Goal: Navigation & Orientation: Find specific page/section

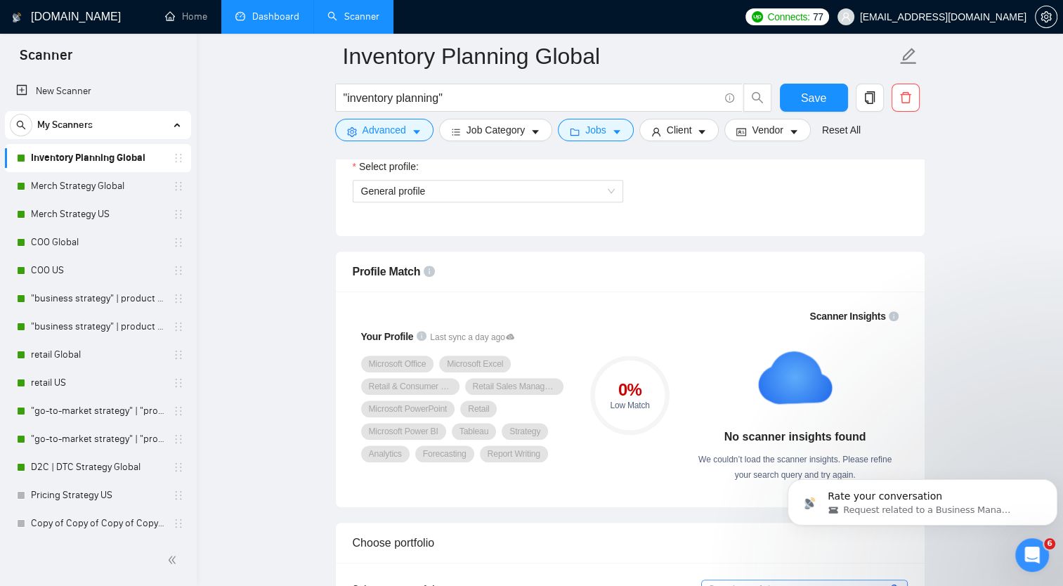
click at [270, 18] on link "Dashboard" at bounding box center [267, 17] width 64 height 12
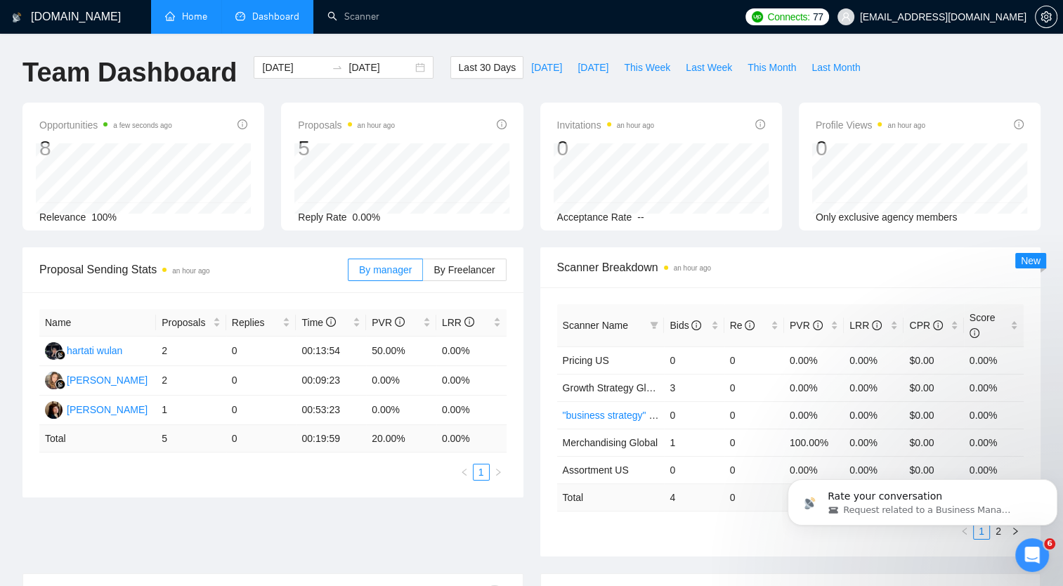
click at [192, 15] on link "Home" at bounding box center [186, 17] width 42 height 12
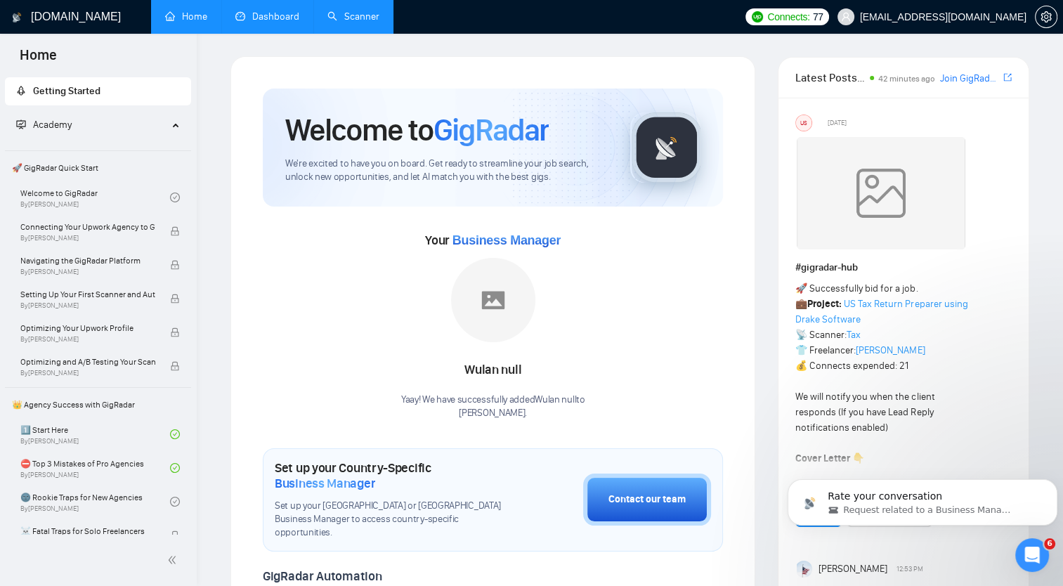
click at [353, 20] on link "Scanner" at bounding box center [353, 17] width 52 height 12
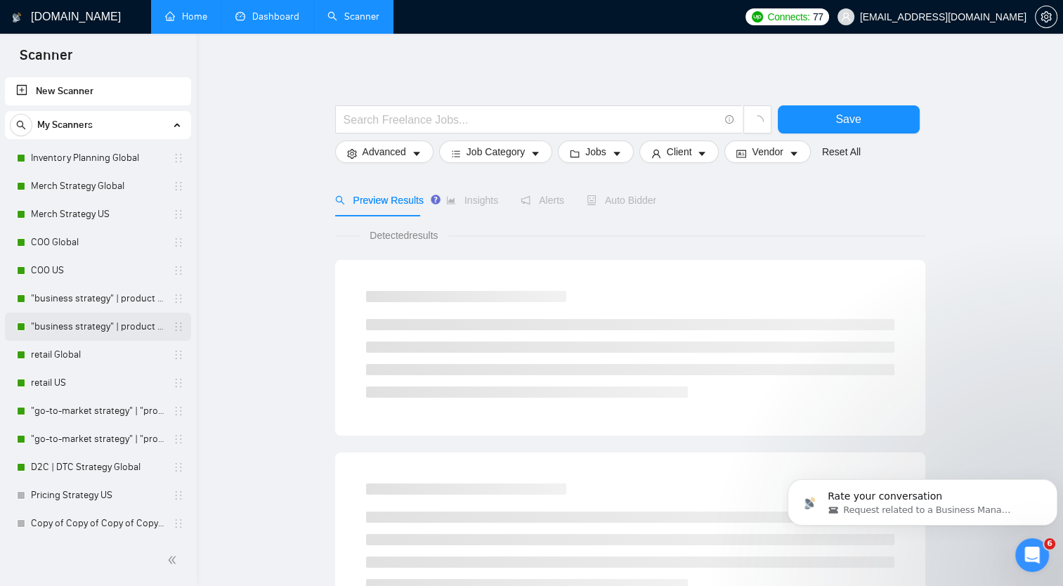
scroll to position [30, 0]
